Goal: Transaction & Acquisition: Purchase product/service

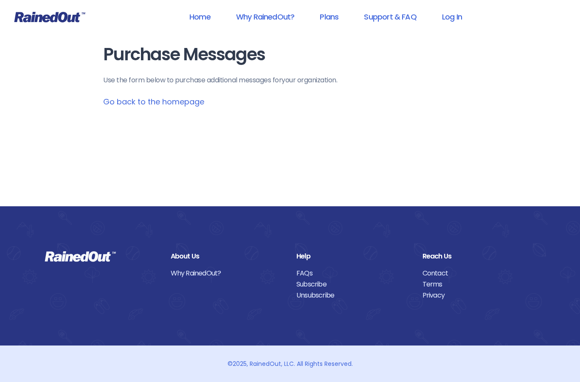
click at [261, 81] on p "Use the form below to purchase additional messages for your organization ." at bounding box center [290, 80] width 374 height 10
click at [222, 171] on div "Purchase Messages Use the form below to purchase additional messages for your o…" at bounding box center [289, 103] width 407 height 206
click at [198, 107] on link "Go back to the homepage" at bounding box center [153, 101] width 101 height 11
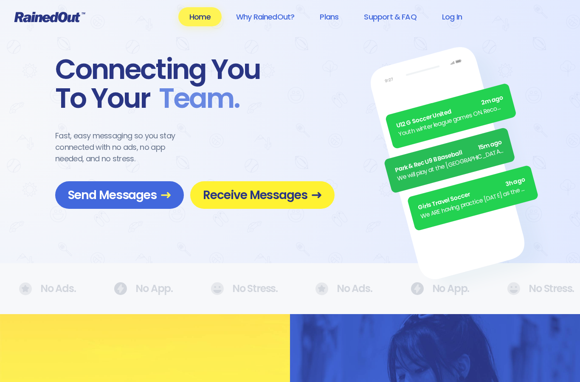
click at [310, 191] on span "Receive Messages" at bounding box center [262, 195] width 119 height 15
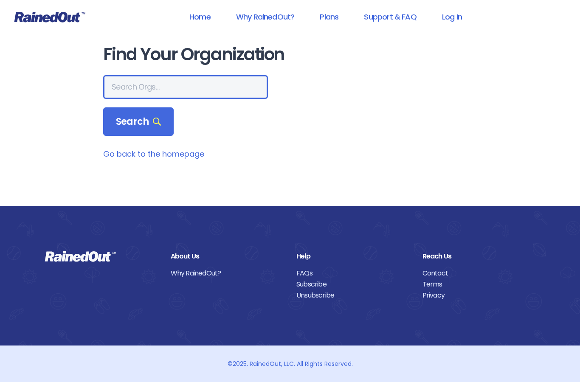
click at [199, 80] on input "text" at bounding box center [185, 87] width 165 height 24
type input "[GEOGRAPHIC_DATA]"
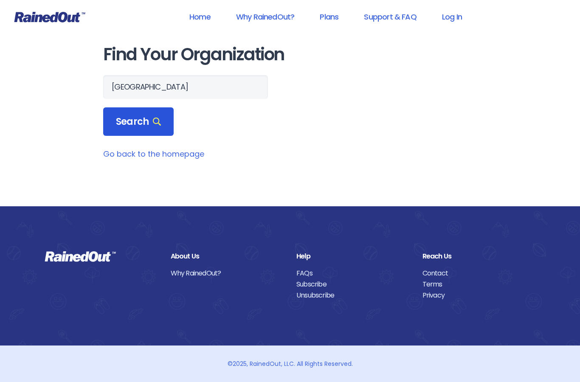
click at [156, 118] on icon at bounding box center [157, 122] width 8 height 8
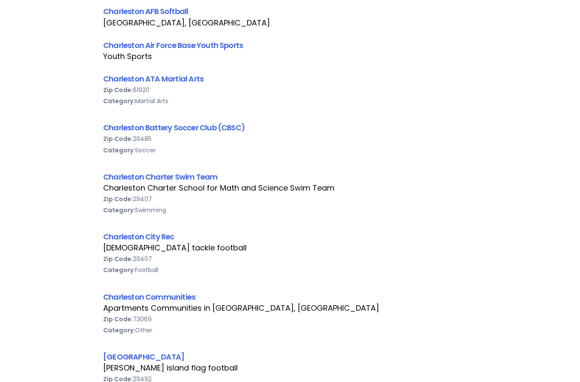
scroll to position [197, 0]
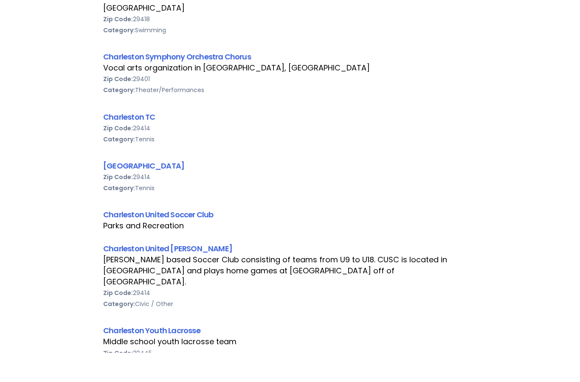
scroll to position [2355, 0]
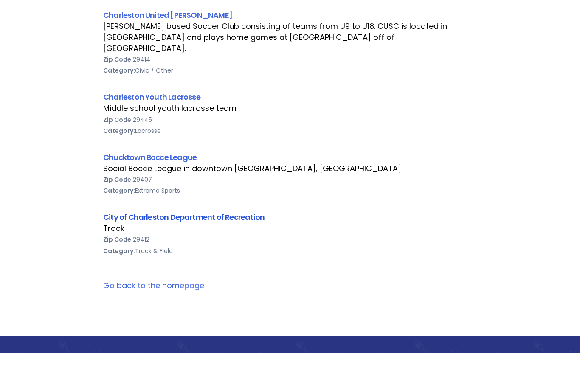
click at [225, 241] on link "City of Charleston Department of Recreation" at bounding box center [183, 246] width 161 height 11
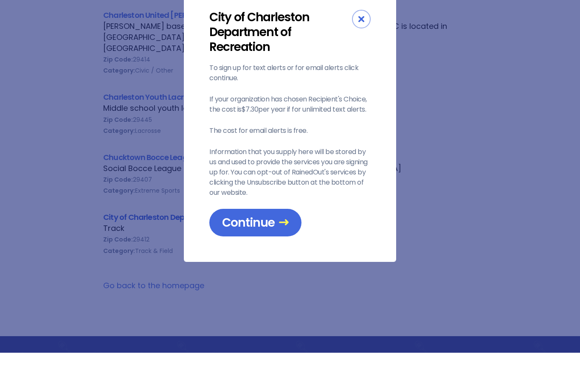
scroll to position [2385, 0]
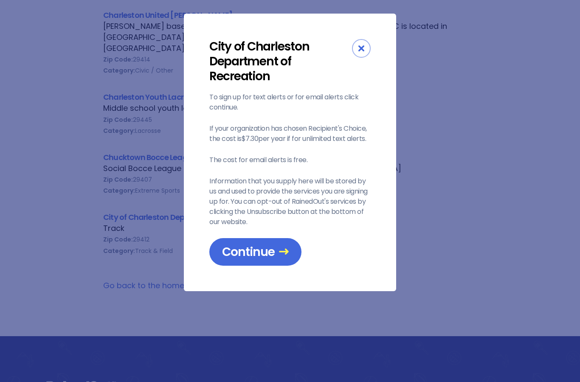
click at [370, 47] on div "Close" at bounding box center [361, 48] width 19 height 19
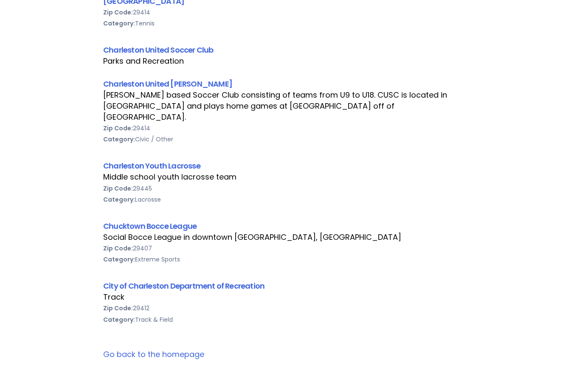
scroll to position [2439, 0]
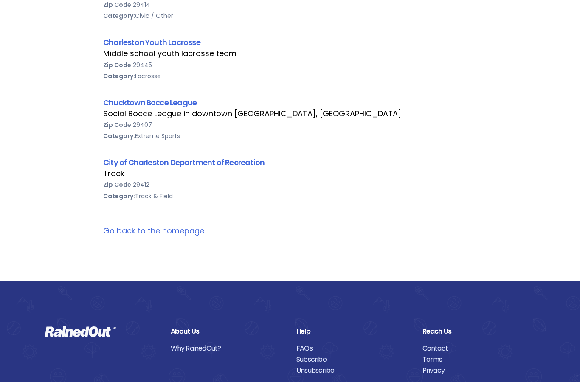
click at [167, 225] on link "Go back to the homepage" at bounding box center [153, 230] width 101 height 11
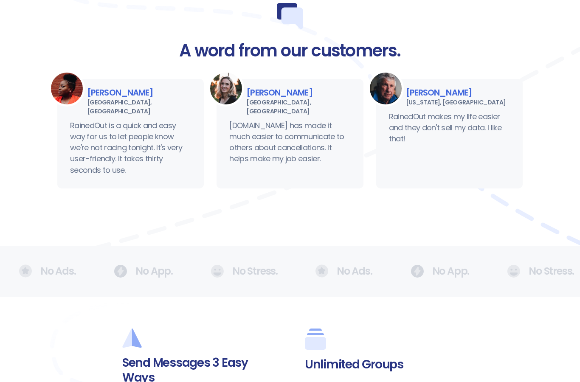
scroll to position [583, 0]
